Goal: Task Accomplishment & Management: Use online tool/utility

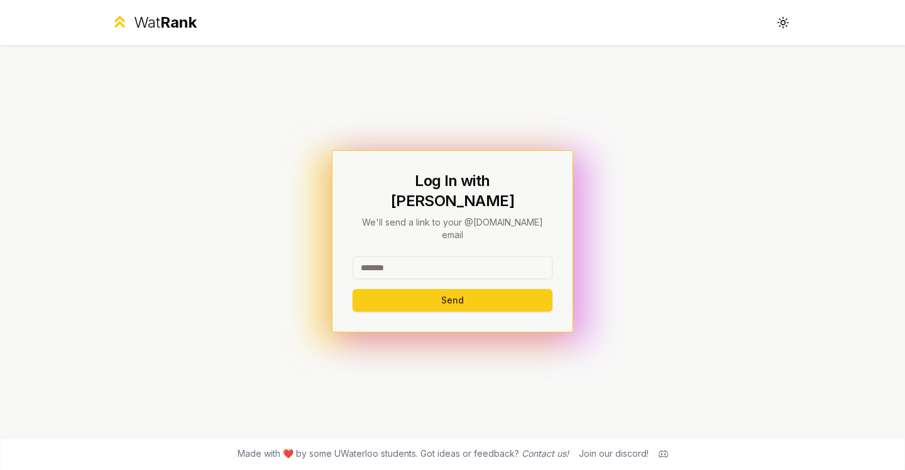
click at [391, 256] on input at bounding box center [452, 267] width 200 height 23
type input "*******"
click at [393, 289] on button "Send" at bounding box center [452, 300] width 200 height 23
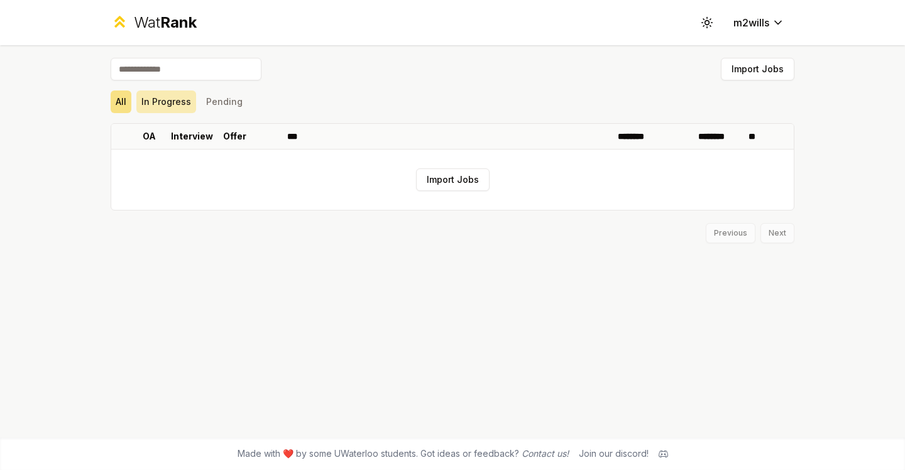
click at [183, 109] on button "In Progress" at bounding box center [166, 101] width 60 height 23
click at [227, 102] on button "Pending" at bounding box center [224, 101] width 46 height 23
click at [185, 99] on button "In Progress" at bounding box center [166, 101] width 60 height 23
click at [116, 90] on button "All" at bounding box center [121, 101] width 21 height 23
click at [432, 173] on button "Import Jobs" at bounding box center [453, 179] width 74 height 23
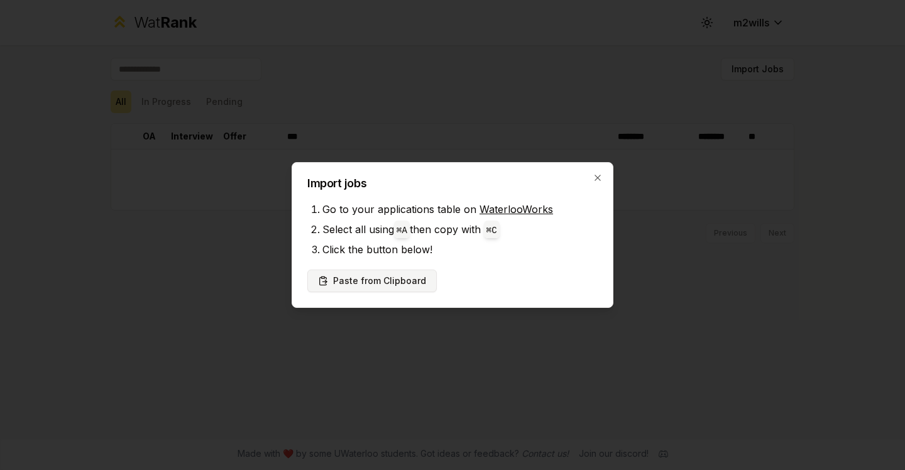
click at [393, 286] on button "Paste from Clipboard" at bounding box center [371, 281] width 129 height 23
click at [709, 279] on div at bounding box center [452, 235] width 905 height 470
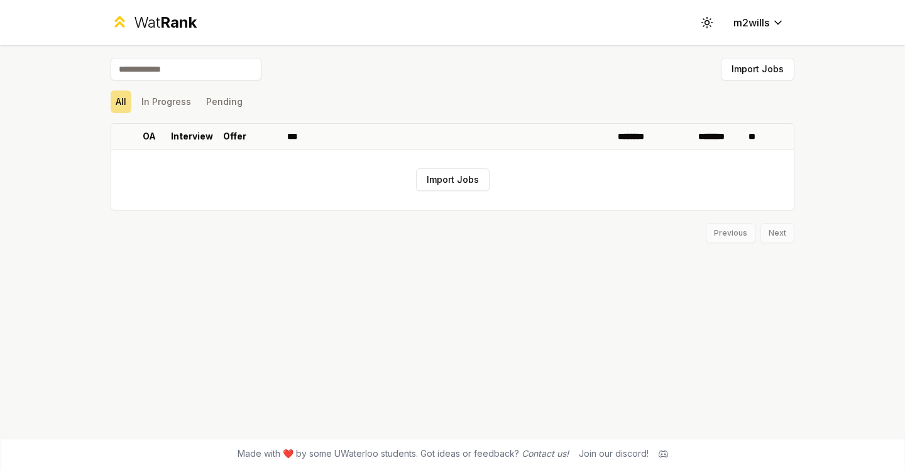
click at [540, 75] on div "Import Jobs" at bounding box center [452, 72] width 683 height 28
click at [176, 102] on button "In Progress" at bounding box center [166, 101] width 60 height 23
click at [210, 101] on button "Pending" at bounding box center [224, 101] width 46 height 23
click at [182, 105] on button "In Progress" at bounding box center [166, 101] width 60 height 23
click at [134, 105] on div "All In Progress Pending" at bounding box center [452, 101] width 683 height 23
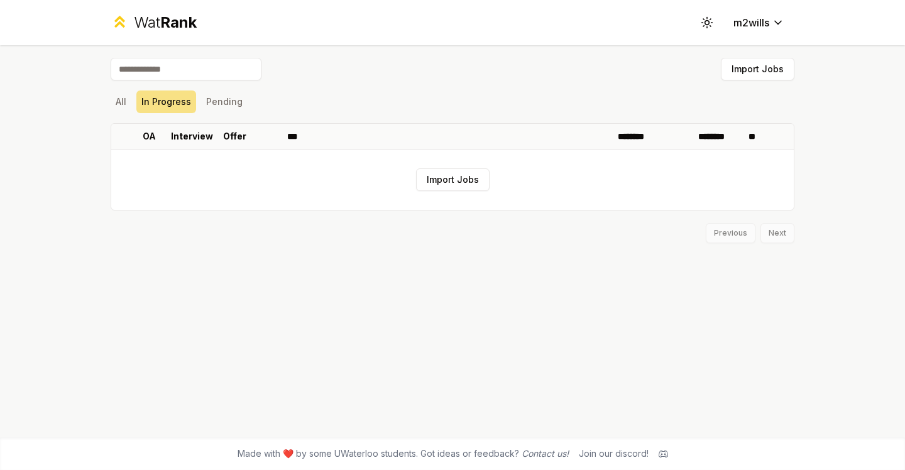
click at [131, 104] on div "All In Progress Pending" at bounding box center [452, 101] width 683 height 23
click at [116, 103] on button "All" at bounding box center [121, 101] width 21 height 23
click at [743, 20] on html "Wat Rank Toggle theme m2wills Import Jobs All In Progress Pending OA Interview …" at bounding box center [452, 235] width 905 height 470
click at [597, 59] on html "Wat Rank Toggle theme m2wills Import Jobs All In Progress Pending OA Interview …" at bounding box center [452, 235] width 905 height 470
click at [183, 23] on span "Rank" at bounding box center [178, 22] width 36 height 18
